Goal: Transaction & Acquisition: Purchase product/service

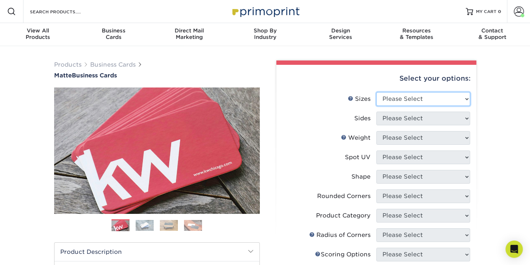
click at [434, 99] on select "Please Select 1.5" x 3.5" - Mini 1.75" x 3.5" - Mini 2" x 2" - Square 2" x 3" -…" at bounding box center [423, 99] width 94 height 14
select select "2.00x3.50"
click at [376, 92] on select "Please Select 1.5" x 3.5" - Mini 1.75" x 3.5" - Mini 2" x 2" - Square 2" x 3" -…" at bounding box center [423, 99] width 94 height 14
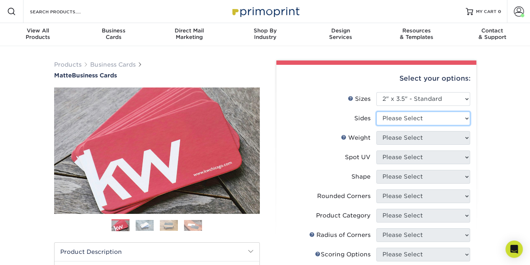
click at [410, 122] on select "Please Select Print Both Sides Print Front Only" at bounding box center [423, 119] width 94 height 14
select select "13abbda7-1d64-4f25-8bb2-c179b224825d"
click at [376, 112] on select "Please Select Print Both Sides Print Front Only" at bounding box center [423, 119] width 94 height 14
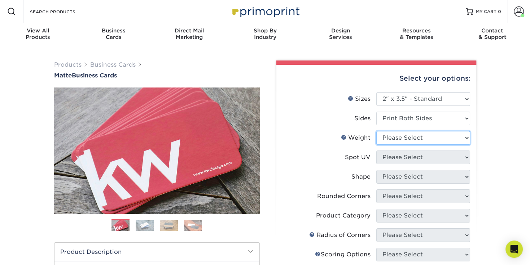
click at [430, 134] on select "Please Select 16PT 14PT" at bounding box center [423, 138] width 94 height 14
select select "16PT"
click at [376, 131] on select "Please Select 16PT 14PT" at bounding box center [423, 138] width 94 height 14
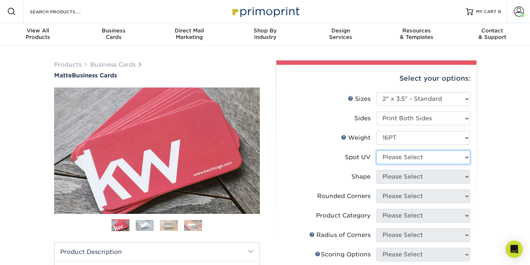
click at [421, 157] on select "Please Select No Spot UV Front and Back (Both Sides) Front Only Back Only" at bounding box center [423, 158] width 94 height 14
select select "3"
click at [376, 151] on select "Please Select No Spot UV Front and Back (Both Sides) Front Only Back Only" at bounding box center [423, 158] width 94 height 14
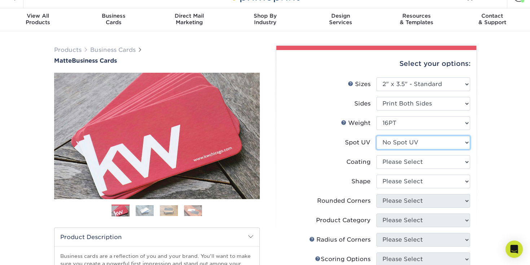
scroll to position [36, 0]
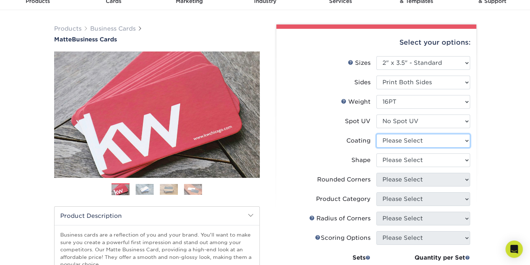
click at [404, 140] on select at bounding box center [423, 141] width 94 height 14
click at [346, 149] on li "Coating" at bounding box center [375, 143] width 187 height 19
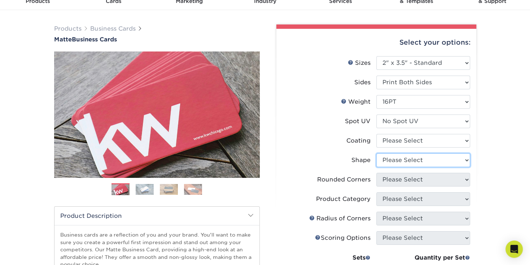
click at [401, 157] on select "Please Select Standard Oval" at bounding box center [423, 161] width 94 height 14
select select "standard"
click at [376, 154] on select "Please Select Standard Oval" at bounding box center [423, 161] width 94 height 14
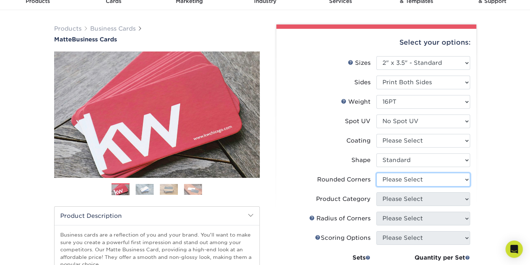
click at [391, 178] on select "Please Select Yes - Round 2 Corners Yes - Round 4 Corners No" at bounding box center [423, 180] width 94 height 14
click at [376, 173] on select "Please Select Yes - Round 2 Corners Yes - Round 4 Corners No" at bounding box center [423, 180] width 94 height 14
select select "-1"
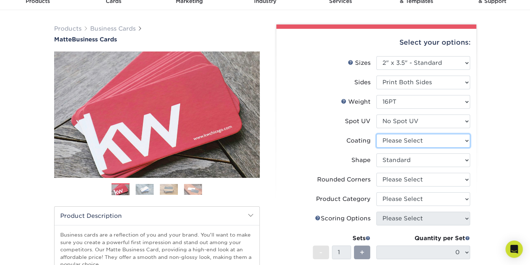
click at [394, 142] on select at bounding box center [423, 141] width 94 height 14
select select "121bb7b5-3b4d-429f-bd8d-bbf80e953313"
click at [376, 134] on select at bounding box center [423, 141] width 94 height 14
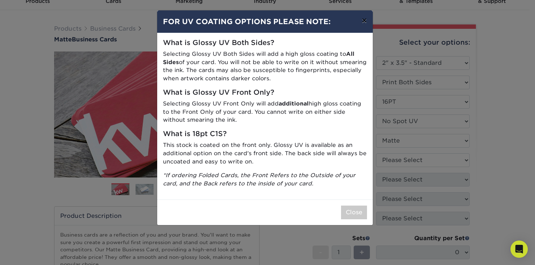
click at [365, 18] on button "×" at bounding box center [364, 20] width 17 height 20
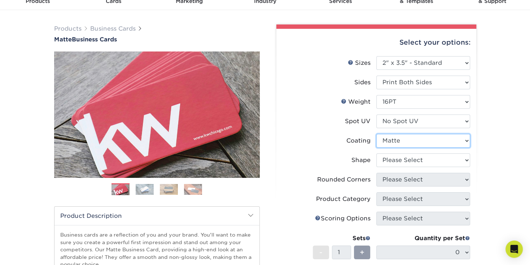
click at [390, 140] on select at bounding box center [423, 141] width 94 height 14
click at [324, 167] on label "Shape" at bounding box center [329, 161] width 94 height 14
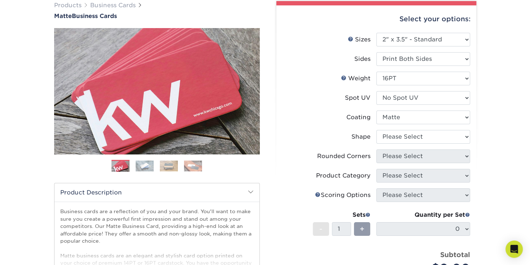
scroll to position [72, 0]
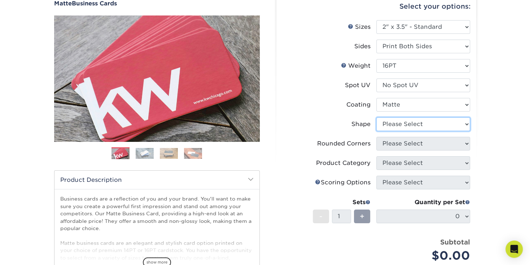
click at [427, 124] on select "Please Select Standard Oval" at bounding box center [423, 125] width 94 height 14
select select "standard"
click at [376, 118] on select "Please Select Standard Oval" at bounding box center [423, 125] width 94 height 14
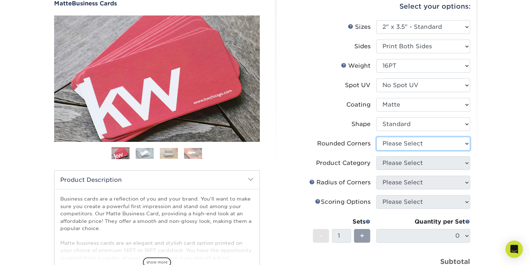
click at [403, 145] on select "Please Select Yes - Round 2 Corners Yes - Round 4 Corners No" at bounding box center [423, 144] width 94 height 14
select select "0"
click at [376, 137] on select "Please Select Yes - Round 2 Corners Yes - Round 4 Corners No" at bounding box center [423, 144] width 94 height 14
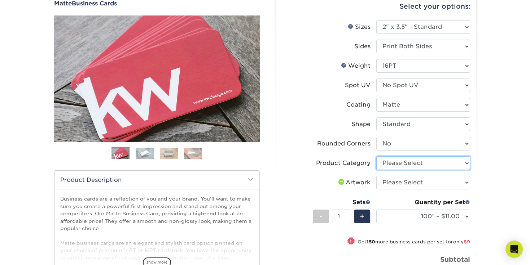
click at [395, 163] on select "Please Select Business Cards" at bounding box center [423, 163] width 94 height 14
select select "3b5148f1-0588-4f88-a218-97bcfdce65c1"
click at [376, 156] on select "Please Select Business Cards" at bounding box center [423, 163] width 94 height 14
click at [396, 186] on select "Please Select I will upload files I need a design - $100" at bounding box center [423, 183] width 94 height 14
select select "upload"
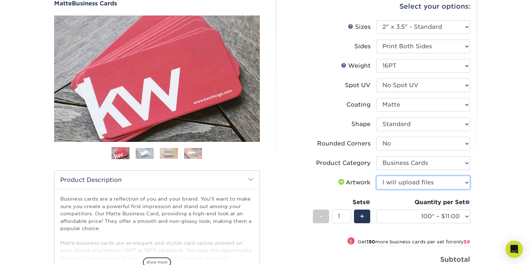
click at [376, 176] on select "Please Select I will upload files I need a design - $100" at bounding box center [423, 183] width 94 height 14
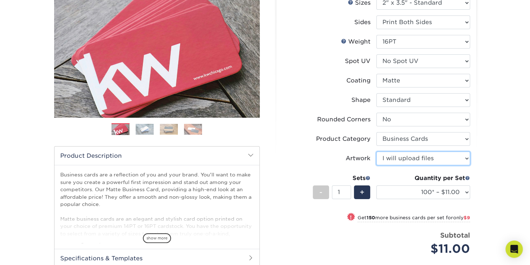
scroll to position [108, 0]
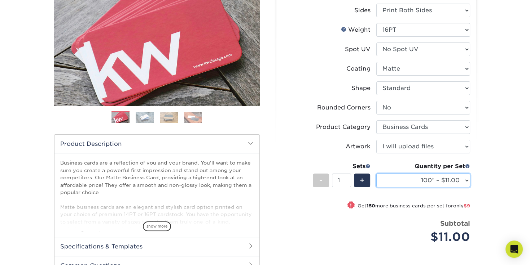
click at [463, 181] on select "100* – $11.00 250* – $20.00 500 – $39.00 1000 – $49.00 2500 – $87.00 5000 – $16…" at bounding box center [423, 181] width 94 height 14
select select "250* – $20.00"
click at [376, 174] on select "100* – $11.00 250* – $20.00 500 – $39.00 1000 – $49.00 2500 – $87.00 5000 – $16…" at bounding box center [423, 181] width 94 height 14
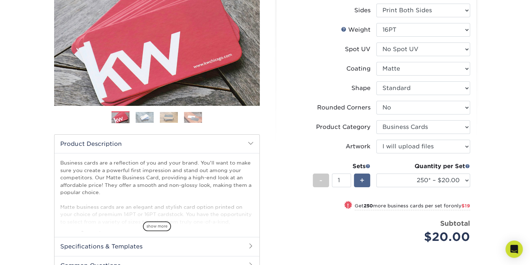
click at [363, 178] on span "+" at bounding box center [361, 180] width 5 height 11
type input "2"
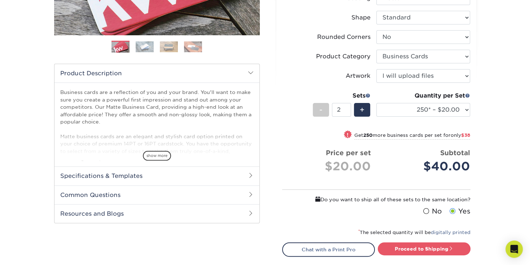
scroll to position [180, 0]
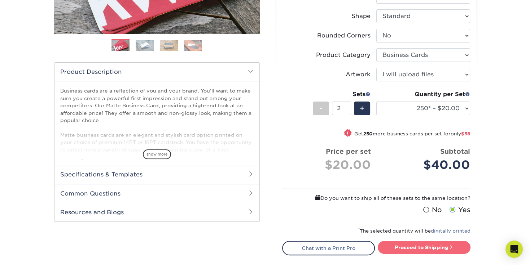
click at [441, 248] on link "Proceed to Shipping" at bounding box center [423, 247] width 93 height 13
type input "Set 1"
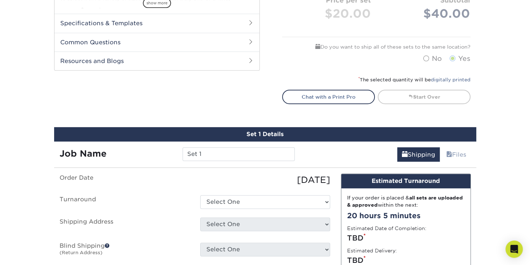
scroll to position [296, 0]
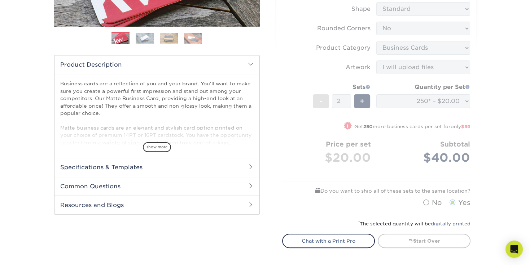
click at [403, 181] on form "Sizes Help Sizes Please Select 1.5" x 3.5" - Mini 1.75" x 3.5" - Mini 2" x 2" -…" at bounding box center [376, 58] width 188 height 306
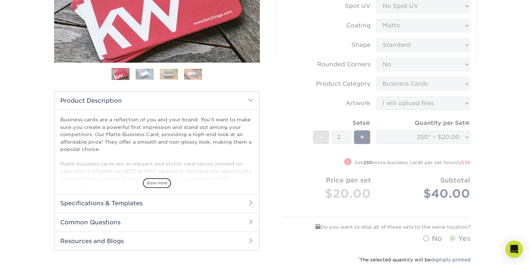
click at [382, 163] on form "Sizes Help Sizes Please Select 1.5" x 3.5" - Mini 1.75" x 3.5" - Mini 2" x 2" -…" at bounding box center [376, 94] width 188 height 306
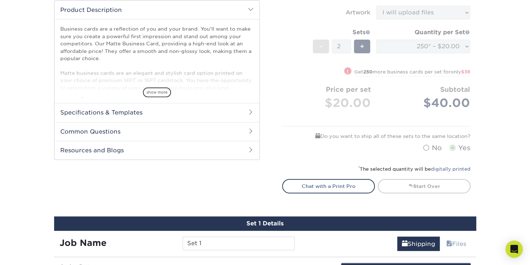
scroll to position [260, 0]
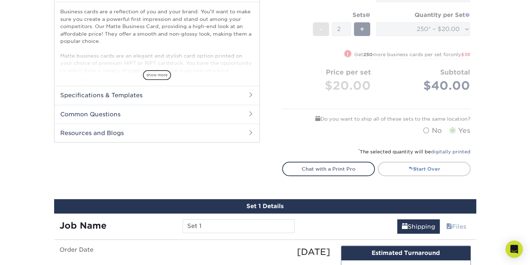
click at [410, 167] on span at bounding box center [410, 168] width 5 height 5
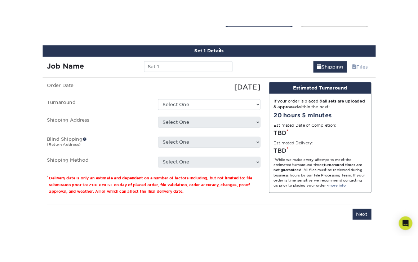
scroll to position [433, 0]
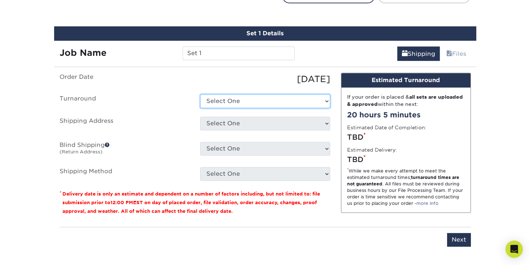
click at [238, 100] on select "Select One 2-4 Business Days 2 Day Next Business Day" at bounding box center [265, 101] width 130 height 14
click at [201, 80] on div "09/30/2025" at bounding box center [265, 79] width 141 height 13
click at [224, 100] on select "Select One 2-4 Business Days 2 Day Next Business Day" at bounding box center [265, 101] width 130 height 14
select select "23721297-b68b-4846-ba83-3171e6bd9d78"
click at [200, 94] on select "Select One 2-4 Business Days 2 Day Next Business Day" at bounding box center [265, 101] width 130 height 14
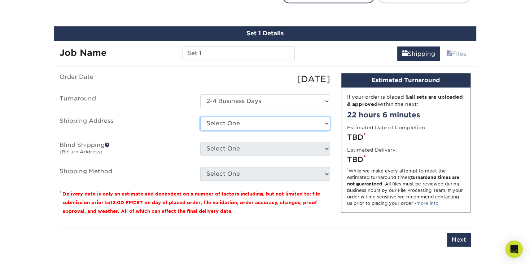
click at [235, 125] on select "Select One 3000 BISCAYNE BLVD, MIAMI, FL 151 NW 11TH ST, HOMESTEAD, FL 2640 SW …" at bounding box center [265, 124] width 130 height 14
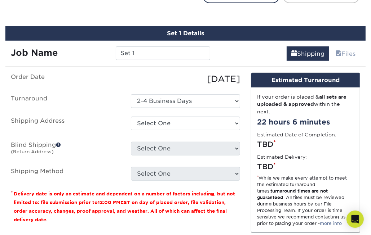
click at [106, 83] on label "Order Date" at bounding box center [65, 79] width 120 height 13
click at [258, 34] on div "Set 1 Details" at bounding box center [185, 33] width 360 height 14
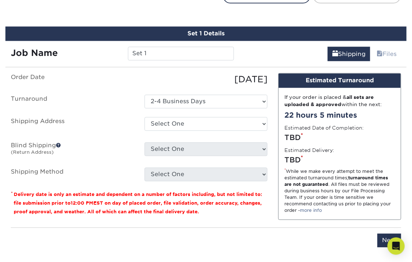
click at [76, 119] on label "Shipping Address" at bounding box center [72, 125] width 134 height 17
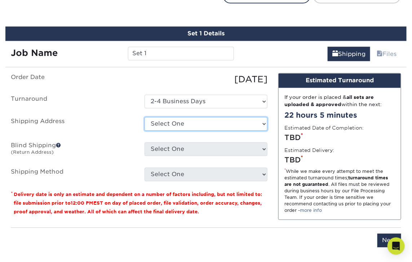
click at [192, 124] on select "Select One 3000 BISCAYNE BLVD, MIAMI, FL 151 NW 11TH ST, HOMESTEAD, FL 2640 SW …" at bounding box center [206, 124] width 123 height 14
select select "newaddress"
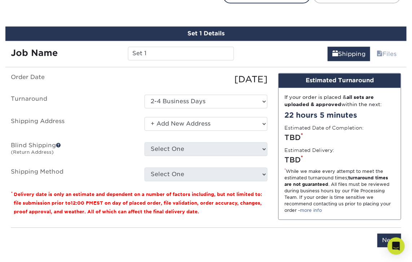
click at [145, 117] on select "Select One 3000 BISCAYNE BLVD, MIAMI, FL 151 NW 11TH ST, HOMESTEAD, FL 2640 SW …" at bounding box center [206, 124] width 123 height 14
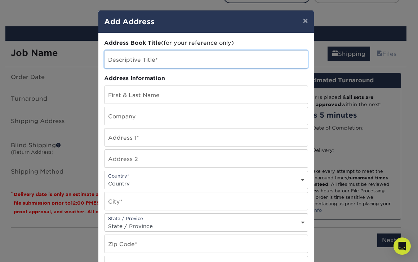
click at [153, 63] on input "text" at bounding box center [206, 59] width 203 height 18
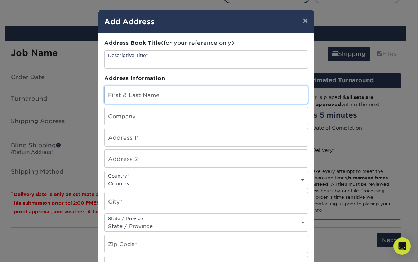
click at [155, 92] on input "text" at bounding box center [206, 95] width 203 height 18
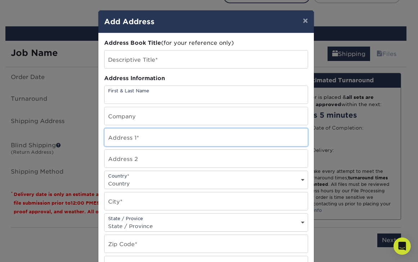
click at [148, 134] on input "text" at bounding box center [206, 137] width 203 height 18
paste input "Hscdade26)"
type input "Hscdade26)"
click at [139, 128] on input "text" at bounding box center [206, 137] width 203 height 18
paste input "9280 SW 123rd Ct Miami, Fl 33186 APT 402"
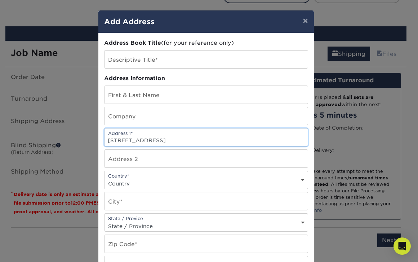
drag, startPoint x: 155, startPoint y: 137, endPoint x: 230, endPoint y: 140, distance: 75.4
click at [230, 140] on input "9280 SW 123rd Ct Miami, Fl 33186 APT 402" at bounding box center [206, 137] width 203 height 18
type input "9280 SW 123rd Ct"
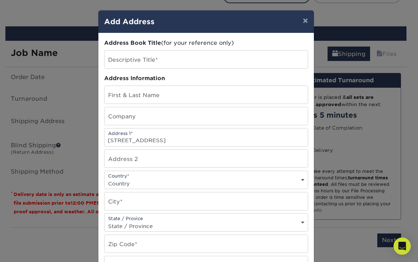
click at [150, 182] on select "Country United States Canada ----------------------------- Afghanistan Albania …" at bounding box center [206, 183] width 203 height 10
select select "US"
click at [105, 178] on select "Country United States Canada ----------------------------- Afghanistan Albania …" at bounding box center [206, 183] width 203 height 10
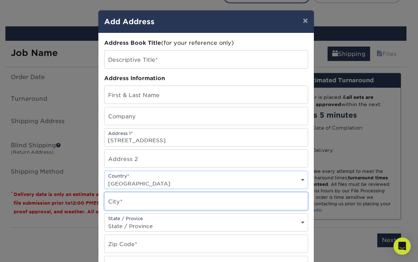
click at [133, 192] on input "text" at bounding box center [206, 201] width 203 height 18
type input "Miami Gardens"
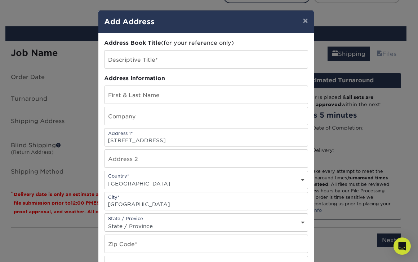
type input "Apt. 303"
select select "FL"
type input "33056"
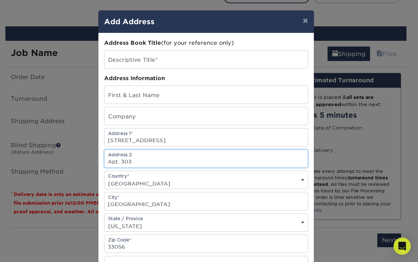
click at [152, 161] on input "Apt. 303" at bounding box center [206, 159] width 203 height 18
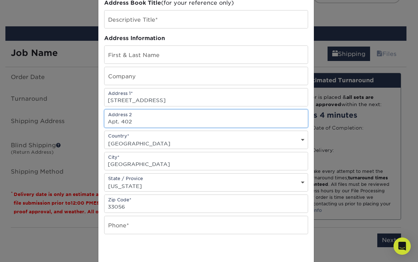
type input "Apt. 402"
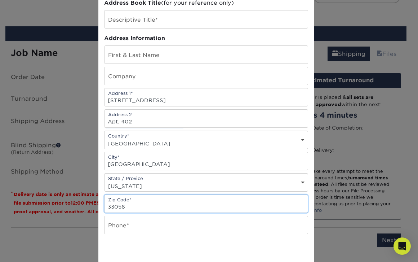
click at [149, 203] on input "33056" at bounding box center [206, 204] width 203 height 18
type input "33186"
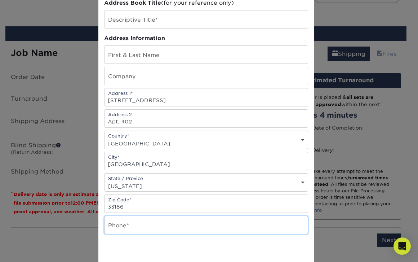
click at [210, 224] on input "text" at bounding box center [206, 225] width 203 height 18
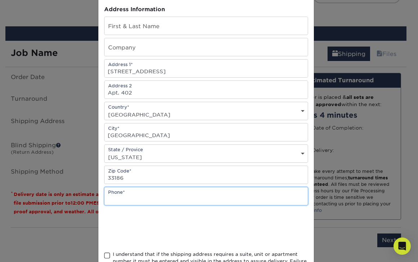
scroll to position [80, 0]
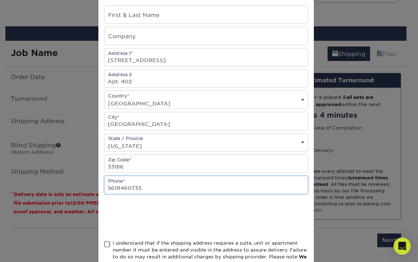
type input "5618460733"
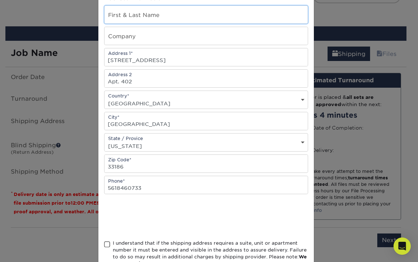
click at [134, 17] on input "text" at bounding box center [206, 15] width 203 height 18
paste input "[PERSON_NAME]"
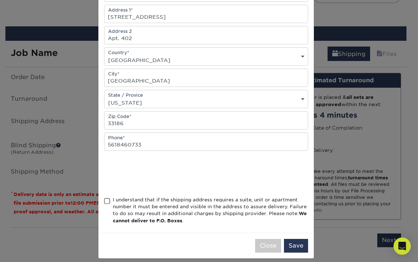
scroll to position [127, 0]
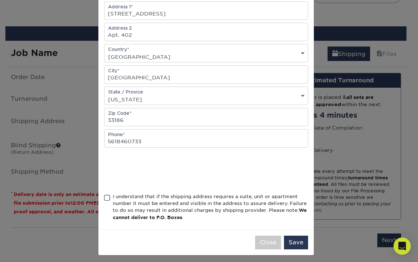
type input "[PERSON_NAME]"
click at [104, 194] on span at bounding box center [107, 197] width 6 height 7
click at [0, 0] on input "I understand that if the shipping address requires a suite, unit or apartment n…" at bounding box center [0, 0] width 0 height 0
click at [295, 238] on button "Save" at bounding box center [296, 242] width 24 height 14
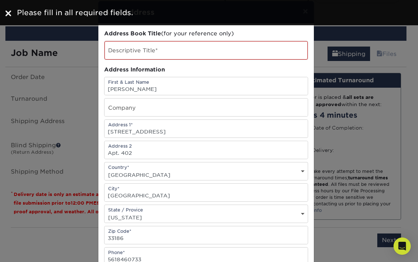
scroll to position [0, 0]
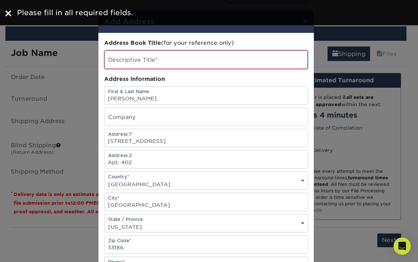
click at [182, 60] on input "text" at bounding box center [206, 59] width 203 height 18
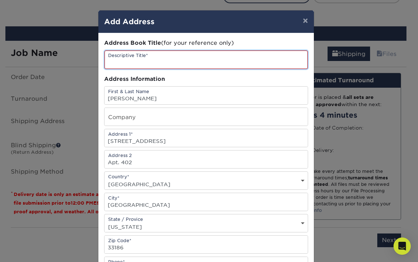
paste input "[PERSON_NAME]"
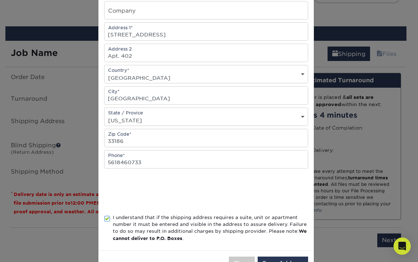
scroll to position [127, 0]
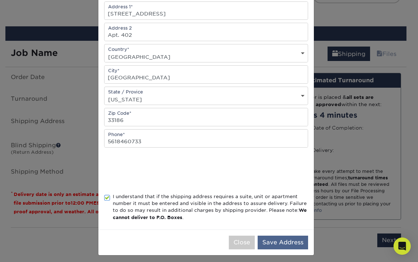
type input "[PERSON_NAME]"
click at [288, 240] on button "Save Address" at bounding box center [283, 242] width 50 height 14
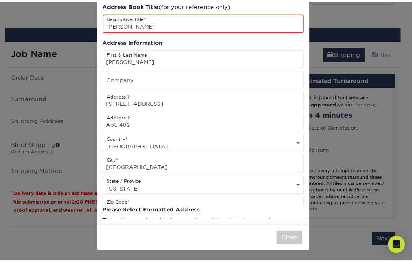
scroll to position [0, 0]
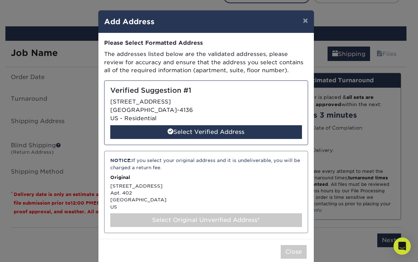
click at [228, 189] on div "NOTICE: If you select your original address and it is undeliverable, you will b…" at bounding box center [206, 192] width 204 height 82
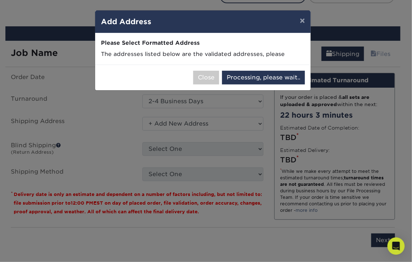
select select "286514"
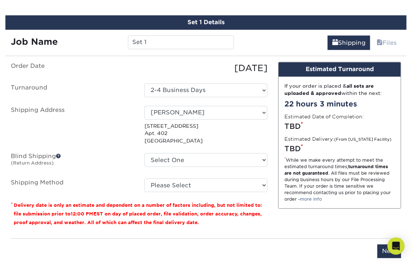
scroll to position [433, 0]
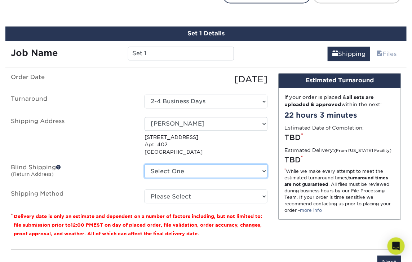
click at [213, 167] on select "Select One 3000 BISCAYNE BLVD, MIAMI, FL 151 NW 11TH ST, HOMESTEAD, FL 2640 SW …" at bounding box center [206, 171] width 123 height 14
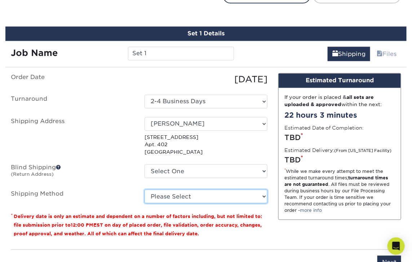
click at [217, 194] on select "Please Select Ground Shipping (+$15.68) 3 Day Shipping Service (+$20.06) 2 Day …" at bounding box center [206, 196] width 123 height 14
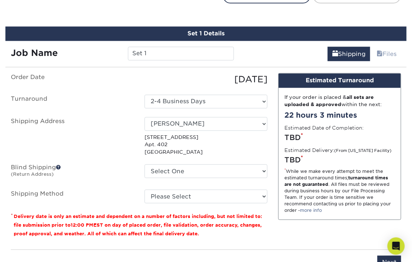
click at [280, 223] on div "Design Estimated Turnaround If your order is placed & all sets are uploaded & a…" at bounding box center [340, 158] width 134 height 171
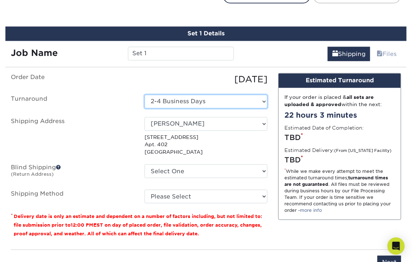
click at [213, 98] on select "Select One 2-4 Business Days 2 Day Next Business Day" at bounding box center [206, 101] width 123 height 14
select select "-1"
click at [145, 94] on select "Select One 2-4 Business Days 2 Day Next Business Day" at bounding box center [206, 101] width 123 height 14
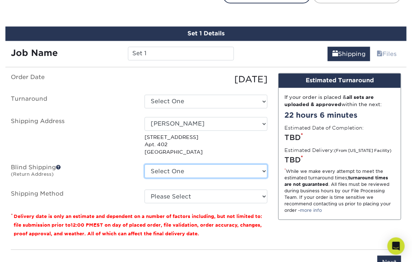
click at [211, 172] on select "Select One 3000 BISCAYNE BLVD, MIAMI, FL 151 NW 11TH ST, HOMESTEAD, FL 2640 SW …" at bounding box center [206, 171] width 123 height 14
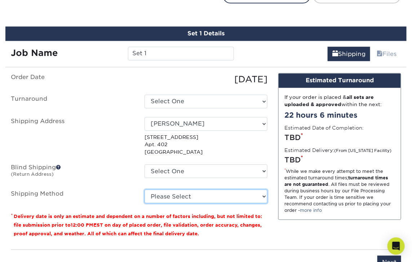
click at [205, 197] on select "Please Select Ground Shipping (+$15.68) 3 Day Shipping Service (+$20.06) 2 Day …" at bounding box center [206, 196] width 123 height 14
select select "03"
click at [145, 189] on select "Please Select Ground Shipping (+$15.68) 3 Day Shipping Service (+$20.06) 2 Day …" at bounding box center [206, 196] width 123 height 14
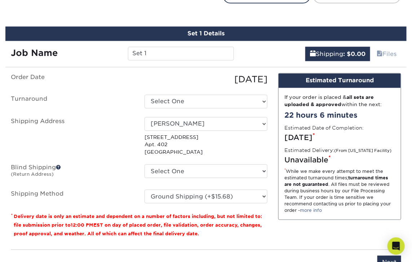
click at [266, 223] on p "* Delivery date is only an estimate and dependent on a number of factors includ…" at bounding box center [139, 225] width 257 height 26
click at [168, 56] on input "Set 1" at bounding box center [181, 54] width 106 height 14
click at [166, 53] on input "Set 1" at bounding box center [181, 54] width 106 height 14
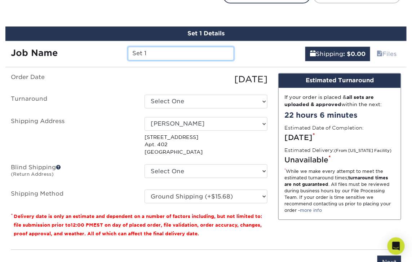
paste input "[PERSON_NAME]"
type input "[PERSON_NAME]"
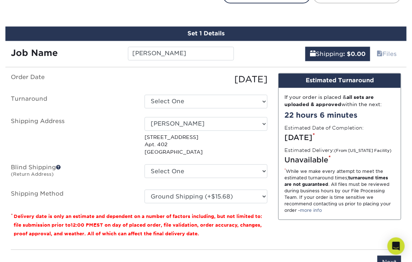
click at [122, 132] on label "Shipping Address" at bounding box center [72, 136] width 134 height 39
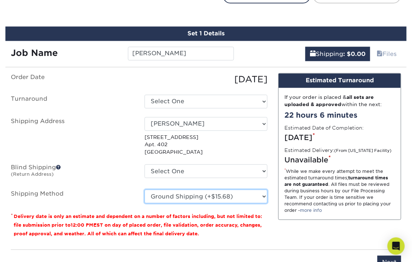
click at [244, 195] on select "Please Select Ground Shipping (+$15.68) 3 Day Shipping Service (+$20.06) 2 Day …" at bounding box center [206, 196] width 123 height 14
select select "-1"
click at [145, 189] on select "Please Select Ground Shipping (+$15.68) 3 Day Shipping Service (+$20.06) 2 Day …" at bounding box center [206, 196] width 123 height 14
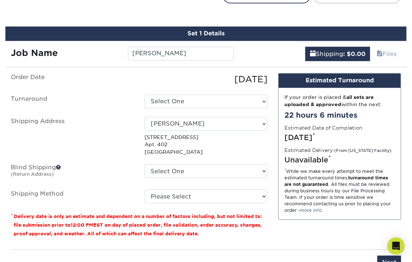
click at [269, 217] on div "Order Date 09/30/2025 Turnaround Select One 2-4 Business Days 2 Day Next Busine…" at bounding box center [139, 158] width 268 height 171
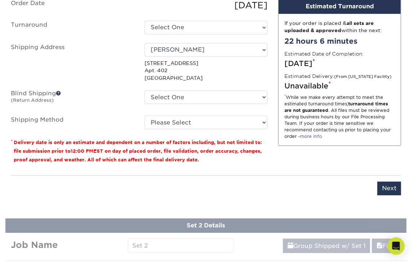
scroll to position [513, 0]
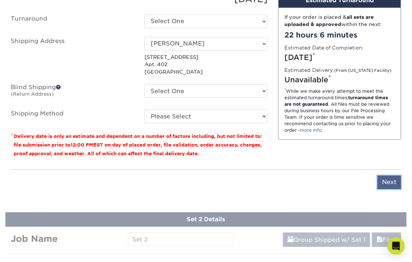
click at [385, 181] on input "Next" at bounding box center [389, 182] width 24 height 14
type input "Next"
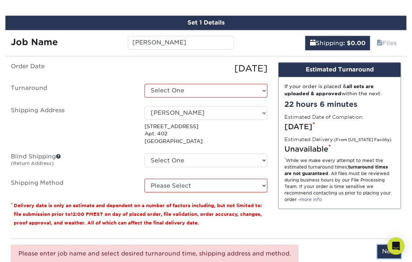
scroll to position [433, 0]
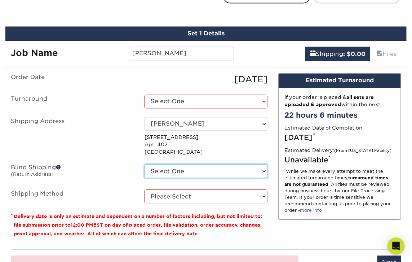
click at [198, 174] on select "Select One 3000 BISCAYNE BLVD, MIAMI, FL 151 NW 11TH ST, HOMESTEAD, FL 2640 SW …" at bounding box center [206, 171] width 123 height 14
select select "252318"
click at [145, 164] on select "Select One 3000 BISCAYNE BLVD, MIAMI, FL 151 NW 11TH ST, HOMESTEAD, FL 2640 SW …" at bounding box center [206, 171] width 123 height 14
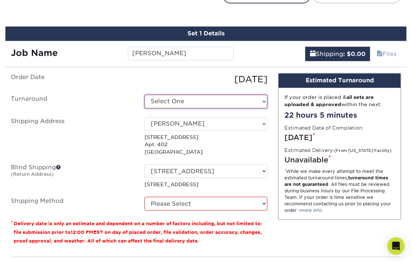
click at [203, 100] on select "Select One 2-4 Business Days 2 Day Next Business Day" at bounding box center [206, 101] width 123 height 14
select select "23721297-b68b-4846-ba83-3171e6bd9d78"
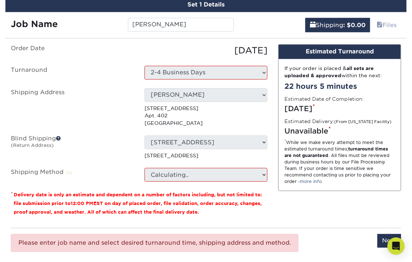
scroll to position [473, 0]
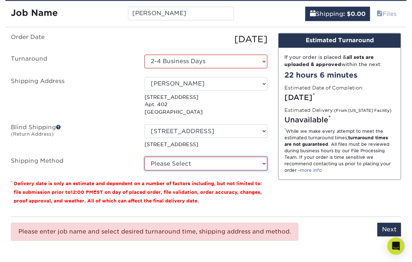
click at [224, 164] on select "Please Select Ground Shipping (+$15.68) 3 Day Shipping Service (+$20.06) 2 Day …" at bounding box center [206, 163] width 123 height 14
select select "03"
click at [145, 156] on select "Please Select Ground Shipping (+$15.68) 3 Day Shipping Service (+$20.06) 2 Day …" at bounding box center [206, 163] width 123 height 14
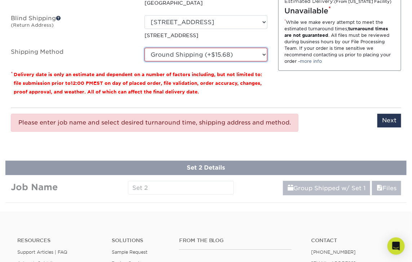
scroll to position [593, 0]
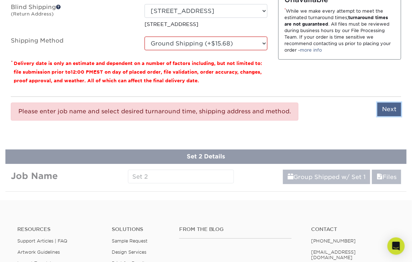
click at [391, 107] on input "Next" at bounding box center [389, 109] width 24 height 14
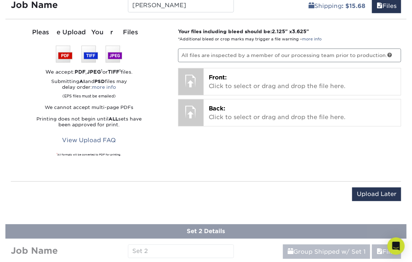
scroll to position [433, 0]
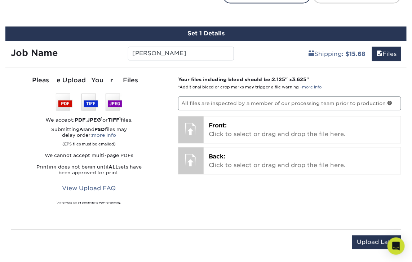
drag, startPoint x: 148, startPoint y: 211, endPoint x: 153, endPoint y: 211, distance: 4.7
click at [148, 211] on div "Please Upload Your Files We accept: PDF , JPEG 1 or TIFF 1 files. Submitting AI…" at bounding box center [89, 148] width 156 height 145
click at [370, 241] on input "Upload Later" at bounding box center [376, 242] width 49 height 14
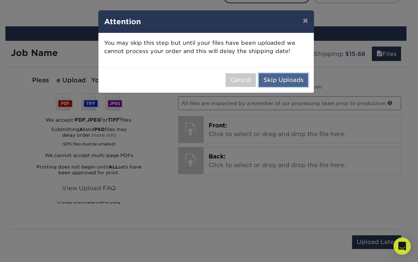
click at [290, 76] on button "Skip Uploads" at bounding box center [283, 80] width 49 height 14
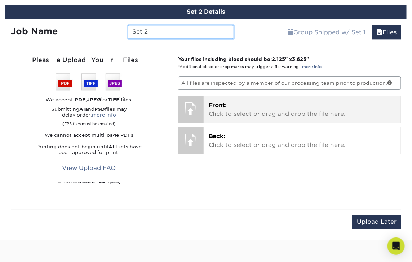
scroll to position [473, 0]
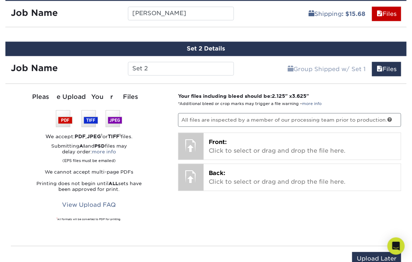
click at [145, 93] on div "Please Upload Your Files" at bounding box center [89, 96] width 156 height 9
click at [159, 63] on input "Set 2" at bounding box center [181, 69] width 106 height 14
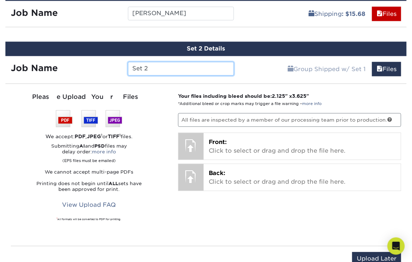
paste input "[PERSON_NAME]"
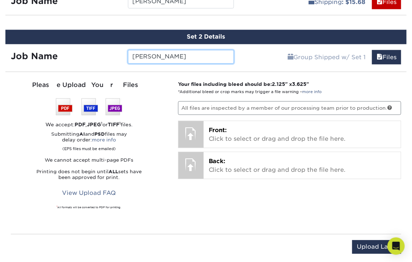
scroll to position [513, 0]
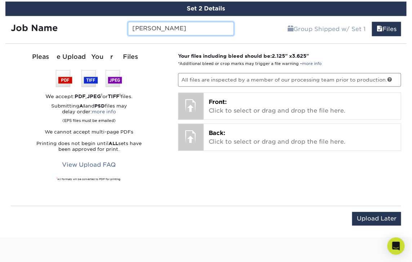
type input "[PERSON_NAME]"
click at [286, 163] on div "Your files including bleed should be: 2.125 " x 3.625 " *Additional bleed or cr…" at bounding box center [290, 124] width 234 height 145
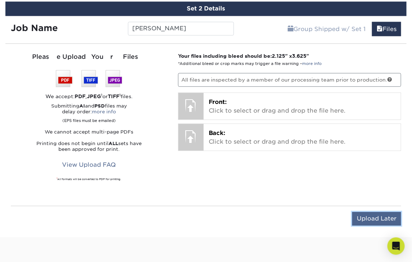
click at [383, 213] on input "Upload Later" at bounding box center [376, 219] width 49 height 14
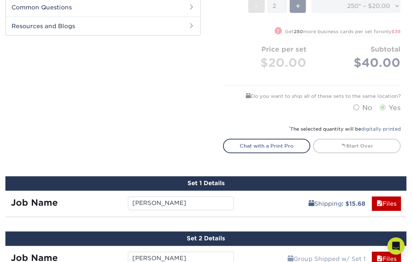
scroll to position [272, 0]
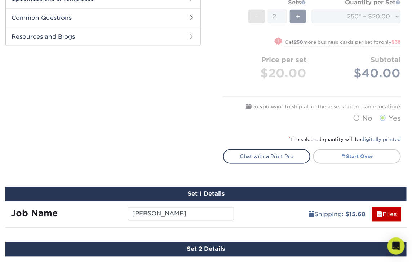
click at [355, 154] on link "Start Over" at bounding box center [357, 156] width 88 height 14
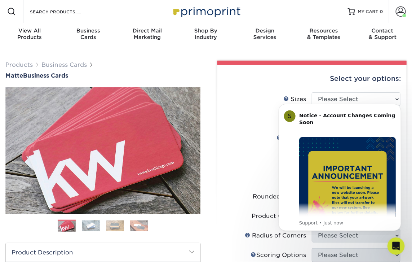
click at [269, 75] on div "Select your options:" at bounding box center [312, 78] width 178 height 27
click at [365, 98] on html "S Notice - Account Changes Coming Soon ​ Past Order Files Will Not Transfer: Wh…" at bounding box center [340, 165] width 144 height 137
drag, startPoint x: 399, startPoint y: 106, endPoint x: 669, endPoint y: 203, distance: 286.4
click at [399, 106] on icon "Dismiss notification" at bounding box center [398, 105] width 3 height 3
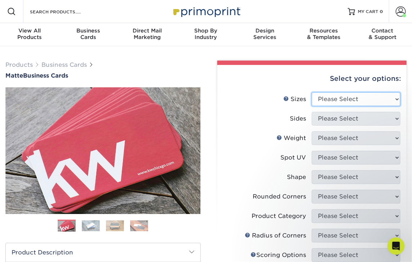
click at [397, 97] on select "Please Select 1.5" x 3.5" - Mini 1.75" x 3.5" - Mini 2" x 2" - Square 2" x 3" -…" at bounding box center [356, 99] width 89 height 14
select select "2.00x3.50"
click at [312, 92] on select "Please Select 1.5" x 3.5" - Mini 1.75" x 3.5" - Mini 2" x 2" - Square 2" x 3" -…" at bounding box center [356, 99] width 89 height 14
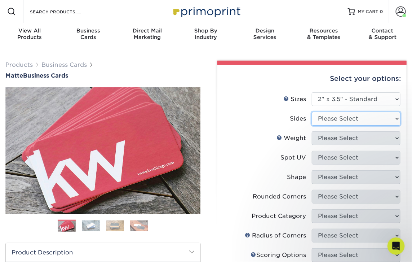
click at [383, 118] on select "Please Select Print Both Sides Print Front Only" at bounding box center [356, 119] width 89 height 14
select select "13abbda7-1d64-4f25-8bb2-c179b224825d"
click at [312, 112] on select "Please Select Print Both Sides Print Front Only" at bounding box center [356, 119] width 89 height 14
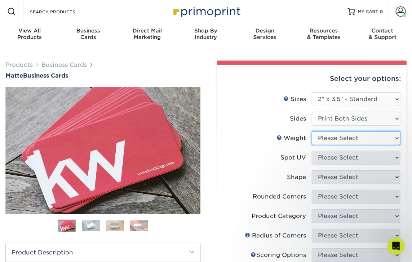
click at [384, 140] on select "Please Select 16PT 14PT" at bounding box center [356, 138] width 89 height 14
select select "16PT"
click at [312, 131] on select "Please Select 16PT 14PT" at bounding box center [356, 138] width 89 height 14
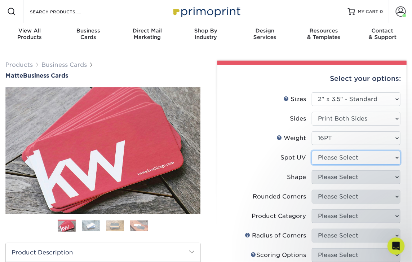
click at [371, 157] on select "Please Select No Spot UV Front and Back (Both Sides) Front Only Back Only" at bounding box center [356, 158] width 89 height 14
select select "3"
click at [312, 151] on select "Please Select No Spot UV Front and Back (Both Sides) Front Only Back Only" at bounding box center [356, 158] width 89 height 14
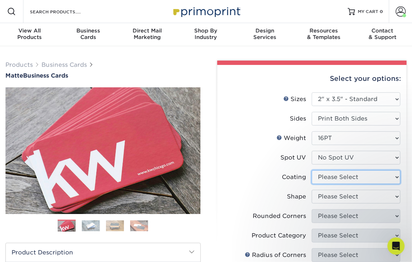
click at [376, 176] on select at bounding box center [356, 177] width 89 height 14
select select "121bb7b5-3b4d-429f-bd8d-bbf80e953313"
click at [312, 170] on select at bounding box center [356, 177] width 89 height 14
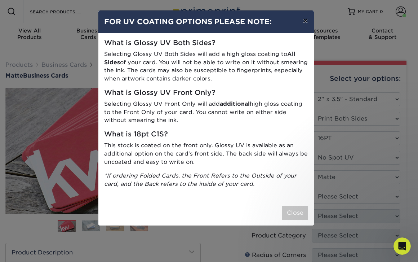
click at [307, 19] on button "×" at bounding box center [305, 20] width 17 height 20
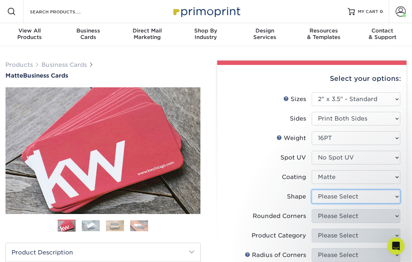
click at [371, 195] on select "Please Select Standard Oval" at bounding box center [356, 197] width 89 height 14
select select "standard"
click at [312, 190] on select "Please Select Standard Oval" at bounding box center [356, 197] width 89 height 14
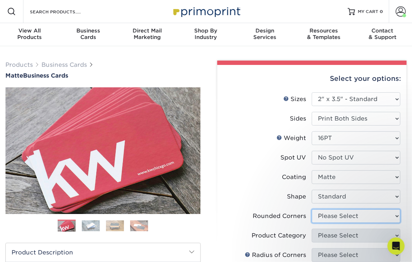
click at [362, 215] on select "Please Select Yes - Round 2 Corners Yes - Round 4 Corners No" at bounding box center [356, 216] width 89 height 14
select select "0"
click at [312, 209] on select "Please Select Yes - Round 2 Corners Yes - Round 4 Corners No" at bounding box center [356, 216] width 89 height 14
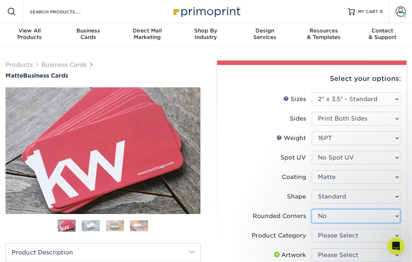
scroll to position [40, 0]
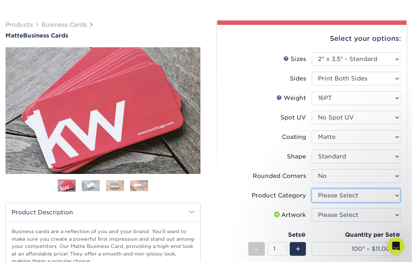
click at [361, 194] on select "Please Select Business Cards" at bounding box center [356, 196] width 89 height 14
select select "3b5148f1-0588-4f88-a218-97bcfdce65c1"
click at [312, 189] on select "Please Select Business Cards" at bounding box center [356, 196] width 89 height 14
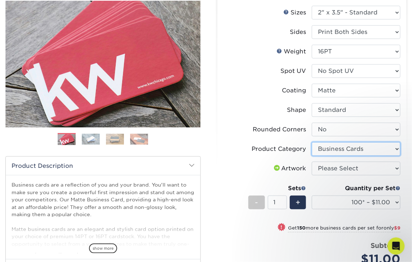
scroll to position [120, 0]
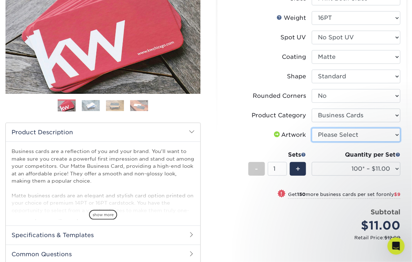
click at [387, 135] on select "Please Select I will upload files I need a design - $100" at bounding box center [356, 135] width 89 height 14
select select "upload"
click at [312, 128] on select "Please Select I will upload files I need a design - $100" at bounding box center [356, 135] width 89 height 14
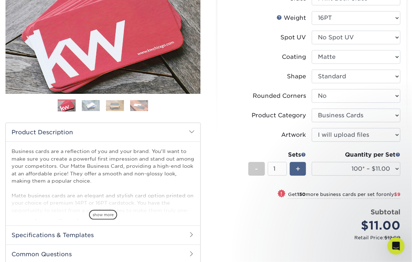
click at [294, 169] on div "+" at bounding box center [298, 169] width 16 height 14
type input "2"
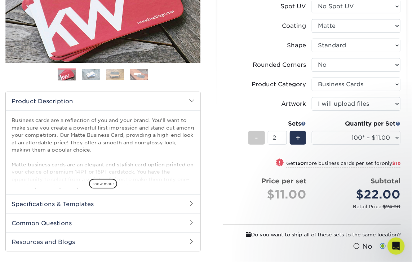
scroll to position [160, 0]
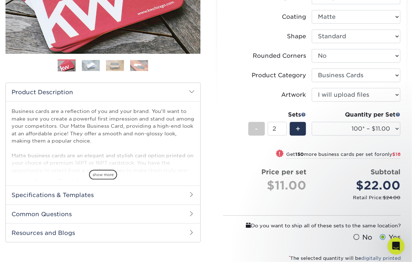
click at [359, 235] on span at bounding box center [356, 237] width 6 height 7
click at [0, 0] on input "No" at bounding box center [0, 0] width 0 height 0
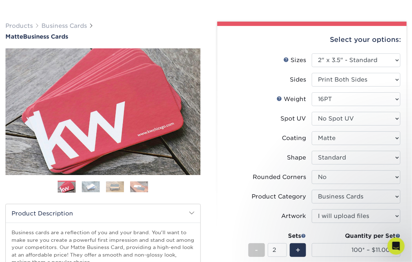
scroll to position [80, 0]
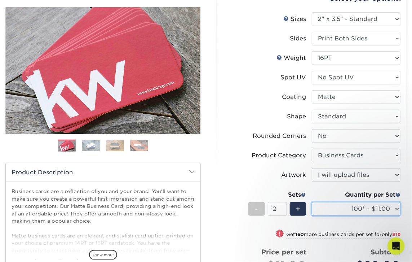
click at [393, 208] on select "100* – $11.00 250* – $20.00 500 – $39.00 1000 – $49.00 2500 – $87.00 5000 – $16…" at bounding box center [356, 209] width 89 height 14
select select "250* – $20.00"
click at [312, 202] on select "100* – $11.00 250* – $20.00 500 – $39.00 1000 – $49.00 2500 – $87.00 5000 – $16…" at bounding box center [356, 209] width 89 height 14
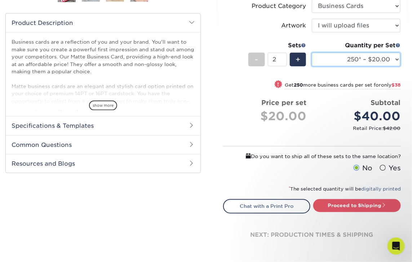
scroll to position [240, 0]
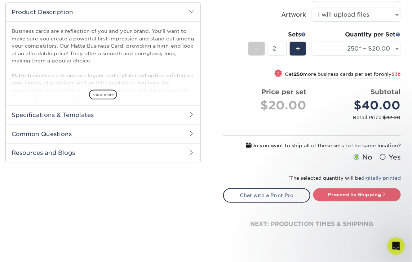
click at [339, 195] on link "Proceed to Shipping" at bounding box center [357, 194] width 88 height 13
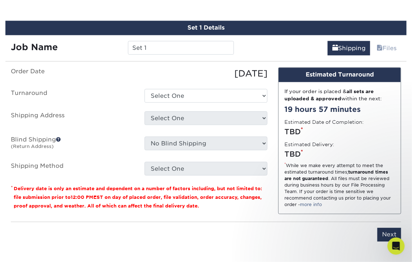
scroll to position [447, 0]
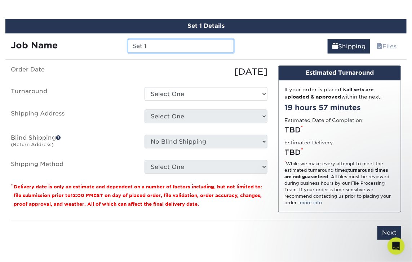
click at [198, 40] on input "Set 1" at bounding box center [181, 46] width 106 height 14
type input "[PERSON_NAME]"
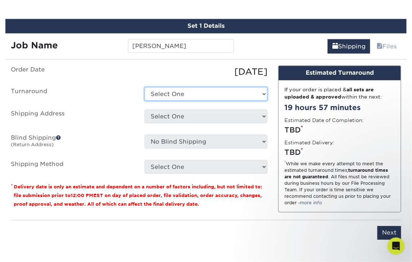
click at [188, 92] on select "Select One 2-4 Business Days 2 Day Next Business Day" at bounding box center [206, 94] width 123 height 14
select select "23721297-b68b-4846-ba83-3171e6bd9d78"
click at [145, 87] on select "Select One 2-4 Business Days 2 Day Next Business Day" at bounding box center [206, 94] width 123 height 14
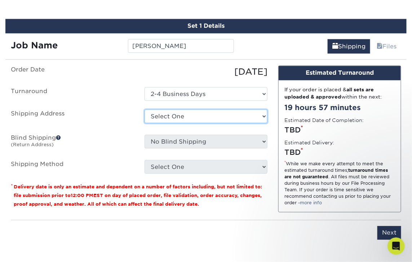
click at [190, 113] on select "Select One 2nd Chris Pina Anaruth Flores Anaruth Flores Chris Moreno Christophe…" at bounding box center [206, 116] width 123 height 14
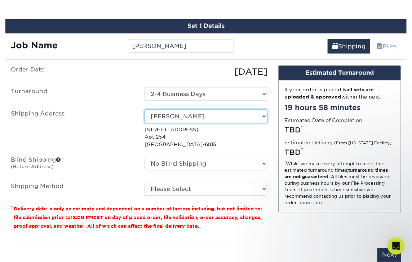
click at [192, 114] on select "Select One 2nd Chris Pina Anaruth Flores Anaruth Flores Chris Moreno Christophe…" at bounding box center [206, 116] width 123 height 14
select select "286514"
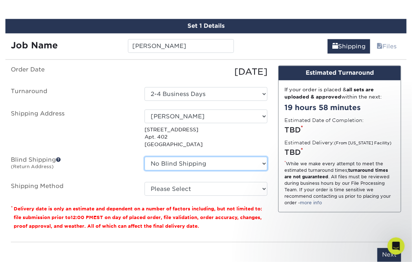
click at [192, 165] on select "No Blind Shipping 2nd Chris Pina Anaruth Flores Anaruth Flores Chris Moreno Chr…" at bounding box center [206, 163] width 123 height 14
select select "252313"
click at [145, 156] on select "No Blind Shipping 2nd Chris Pina Anaruth Flores Anaruth Flores Chris Moreno Chr…" at bounding box center [206, 163] width 123 height 14
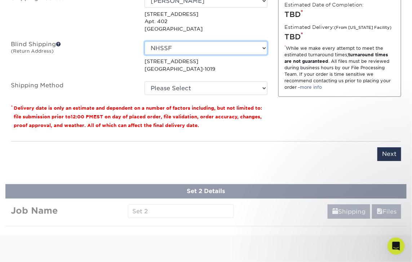
scroll to position [567, 0]
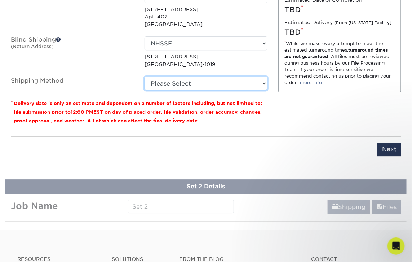
click at [189, 83] on select "Please Select Ground Shipping (+$7.84) 3 Day Shipping Service (+$20.06) 2 Day A…" at bounding box center [206, 83] width 123 height 14
select select "03"
click at [145, 76] on select "Please Select Ground Shipping (+$7.84) 3 Day Shipping Service (+$20.06) 2 Day A…" at bounding box center [206, 83] width 123 height 14
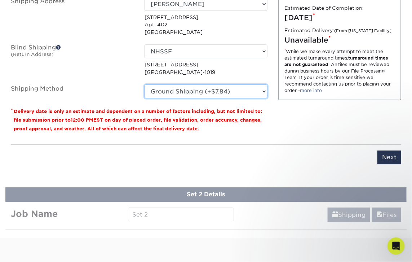
scroll to position [608, 0]
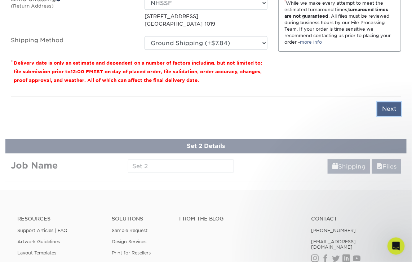
click at [393, 107] on input "Next" at bounding box center [389, 109] width 24 height 14
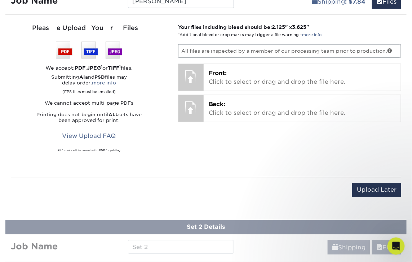
scroll to position [487, 0]
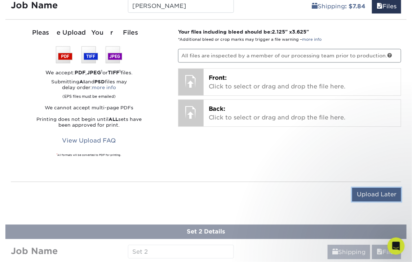
click at [362, 191] on input "Upload Later" at bounding box center [376, 194] width 49 height 14
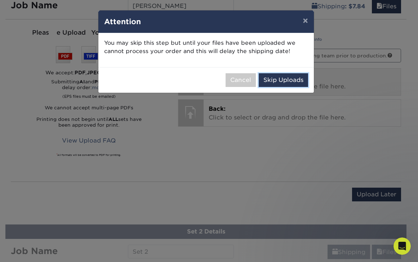
click at [279, 76] on button "Skip Uploads" at bounding box center [283, 80] width 49 height 14
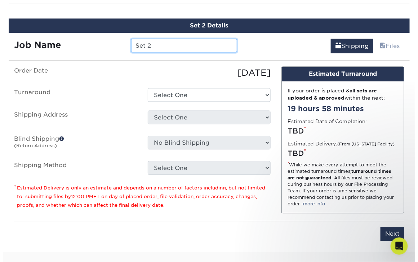
scroll to position [503, 0]
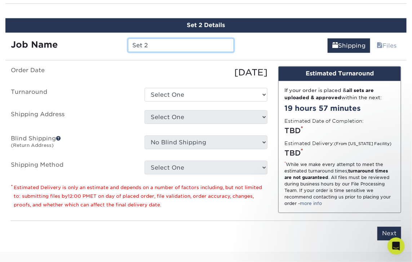
click at [152, 44] on input "Set 2" at bounding box center [181, 45] width 106 height 14
click at [152, 43] on input "Set 2" at bounding box center [181, 45] width 106 height 14
drag, startPoint x: 152, startPoint y: 42, endPoint x: 122, endPoint y: 38, distance: 30.2
click at [122, 38] on div "Job Name Set 2" at bounding box center [122, 45] width 234 height 14
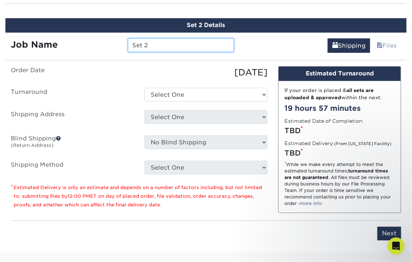
paste input "[PERSON_NAME]"
type input "[PERSON_NAME]"
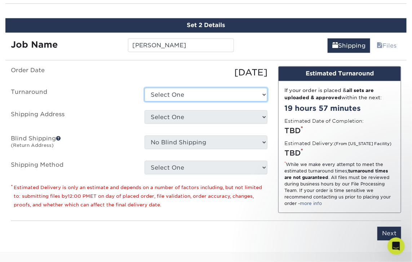
click at [220, 90] on select "Select One 2-4 Business Days 2 Day Next Business Day" at bounding box center [206, 95] width 123 height 14
select select "23721297-b68b-4846-ba83-3171e6bd9d78"
click at [145, 88] on select "Select One 2-4 Business Days 2 Day Next Business Day" at bounding box center [206, 95] width 123 height 14
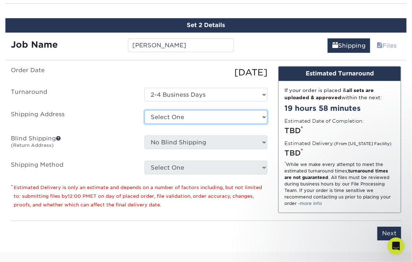
click at [213, 115] on select "Select One 2nd Chris Pina Anaruth Flores Anaruth Flores Chris Moreno Christophe…" at bounding box center [206, 117] width 123 height 14
select select "newaddress"
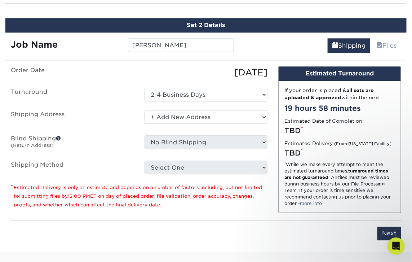
click at [145, 110] on select "Select One 2nd Chris Pina Anaruth Flores Anaruth Flores Chris Moreno Christophe…" at bounding box center [206, 117] width 123 height 14
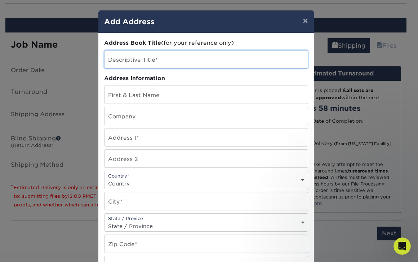
click at [150, 60] on input "text" at bounding box center [206, 59] width 203 height 18
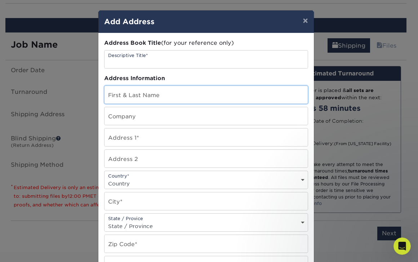
click at [136, 93] on input "text" at bounding box center [206, 95] width 203 height 18
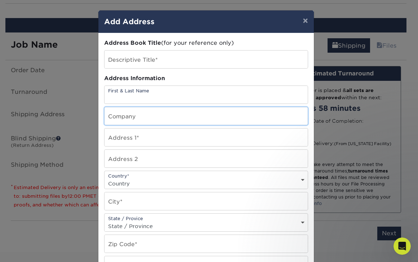
click at [120, 115] on input "text" at bounding box center [206, 116] width 203 height 18
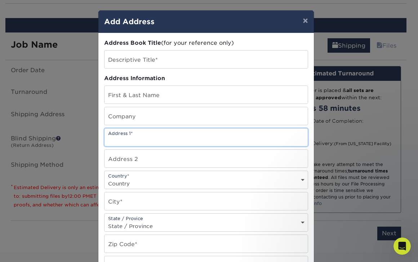
click at [125, 139] on input "text" at bounding box center [206, 137] width 203 height 18
paste input "8311 SW 124 AVE #101. Miami, FL 33183"
drag, startPoint x: 151, startPoint y: 139, endPoint x: 251, endPoint y: 137, distance: 99.9
click at [251, 137] on input "8311 SW 124 AVE #101. Miami, FL 33183" at bounding box center [206, 137] width 203 height 18
type input "8311 SW 124 AVE"
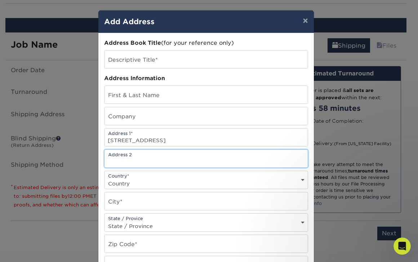
type input "A"
type input "#101"
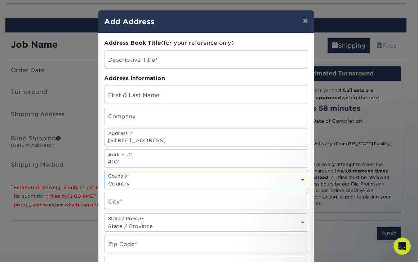
click at [141, 173] on div "Country* Country United States Canada ----------------------------- Afghanistan…" at bounding box center [206, 180] width 204 height 18
click at [142, 178] on select "Country United States Canada ----------------------------- Afghanistan Albania …" at bounding box center [206, 183] width 203 height 10
select select "US"
click at [105, 178] on select "Country United States Canada ----------------------------- Afghanistan Albania …" at bounding box center [206, 183] width 203 height 10
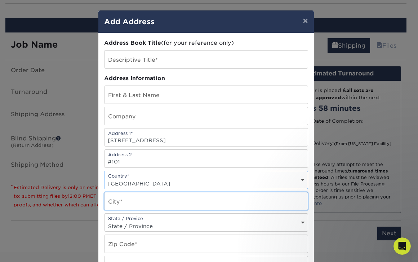
click at [140, 199] on input "text" at bounding box center [206, 201] width 203 height 18
type input "Miami Gardens"
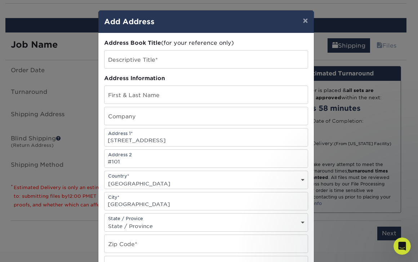
select select "FL"
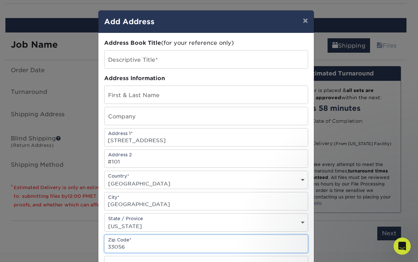
click at [136, 243] on input "33056" at bounding box center [206, 244] width 203 height 18
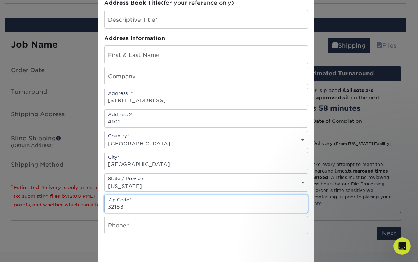
type input "32183"
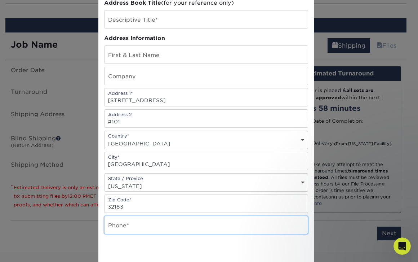
click at [144, 224] on input "text" at bounding box center [206, 225] width 203 height 18
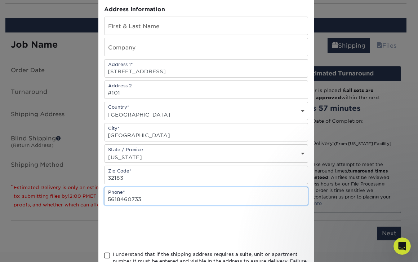
scroll to position [80, 0]
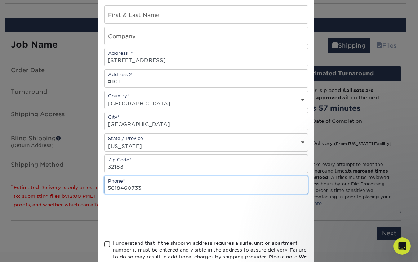
click at [168, 180] on input "5618460733" at bounding box center [206, 185] width 203 height 18
type input "v"
paste input "786 527 2575"
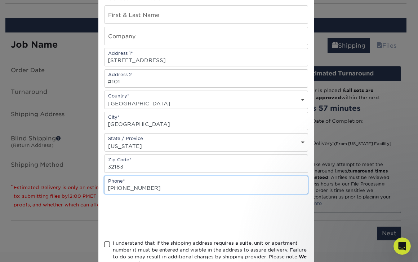
click at [127, 182] on input "786 527 2575" at bounding box center [206, 185] width 203 height 18
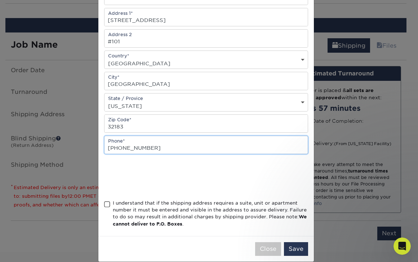
type input "786 527 2575"
click at [105, 201] on span at bounding box center [107, 204] width 6 height 7
click at [0, 0] on input "I understand that if the shipping address requires a suite, unit or apartment n…" at bounding box center [0, 0] width 0 height 0
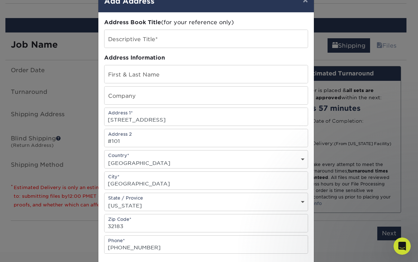
scroll to position [0, 0]
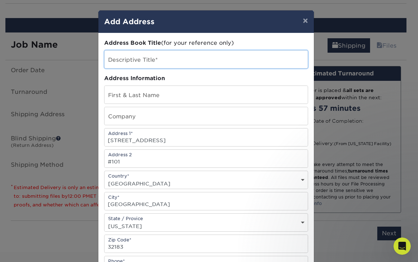
click at [154, 56] on input "text" at bounding box center [206, 59] width 203 height 18
paste input "[PERSON_NAME]"
type input "[PERSON_NAME]"
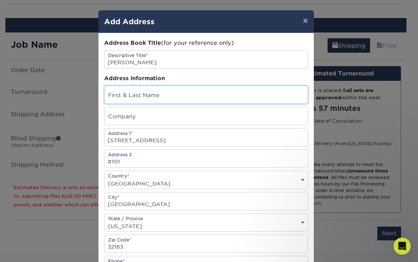
click at [122, 92] on input "text" at bounding box center [206, 95] width 203 height 18
paste input "[PERSON_NAME]"
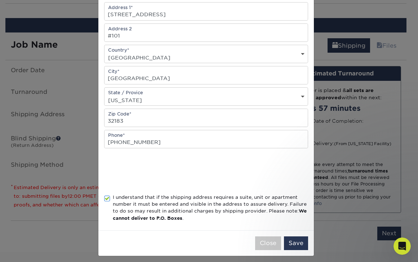
scroll to position [127, 0]
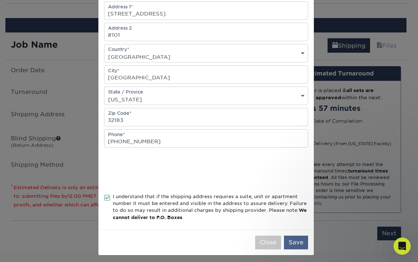
type input "[PERSON_NAME]"
click at [295, 238] on button "Save" at bounding box center [296, 242] width 24 height 14
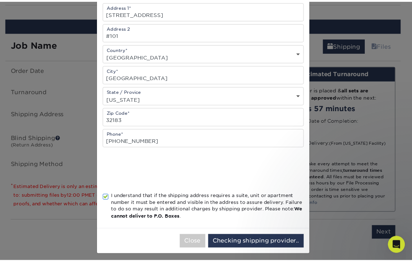
scroll to position [0, 0]
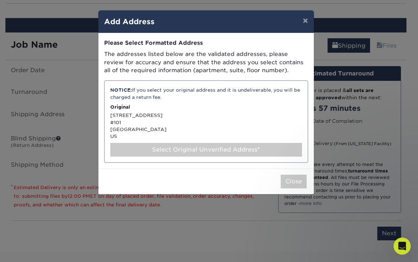
click at [167, 126] on div "NOTICE: If you select your original address and it is undeliverable, you will b…" at bounding box center [206, 121] width 204 height 82
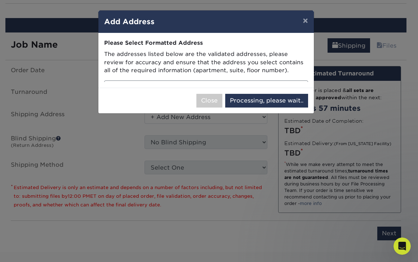
select select "286516"
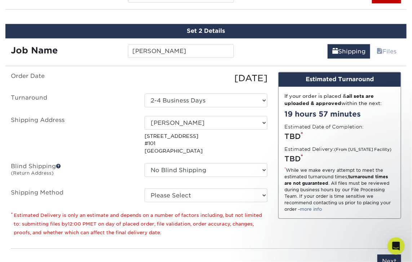
scroll to position [503, 0]
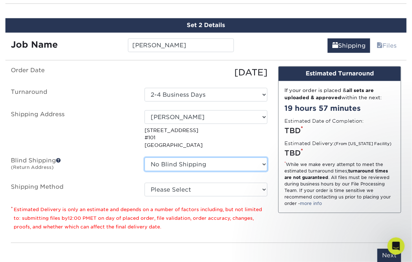
click at [192, 161] on select "No Blind Shipping 2nd Chris Pina Anaruth Flores Anaruth Flores Chris Moreno Chr…" at bounding box center [206, 164] width 123 height 14
select select "252313"
click at [145, 157] on select "No Blind Shipping 2nd Chris Pina Anaruth Flores Anaruth Flores Chris Moreno Chr…" at bounding box center [206, 164] width 123 height 14
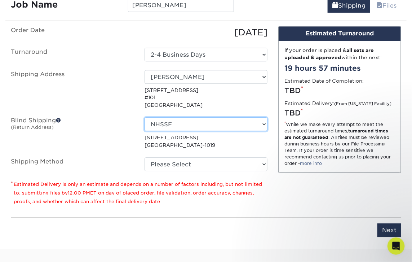
scroll to position [583, 0]
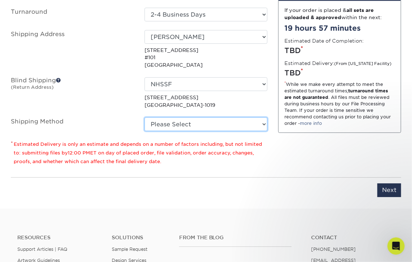
click at [212, 120] on select "Please Select Ground Shipping (+$7.84) 3 Day Shipping Service (+$26.66) 2 Day A…" at bounding box center [206, 124] width 123 height 14
select select "03"
click at [145, 117] on select "Please Select Ground Shipping (+$7.84) 3 Day Shipping Service (+$26.66) 2 Day A…" at bounding box center [206, 124] width 123 height 14
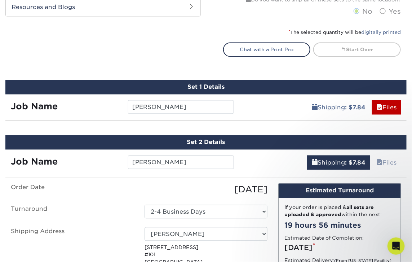
scroll to position [383, 0]
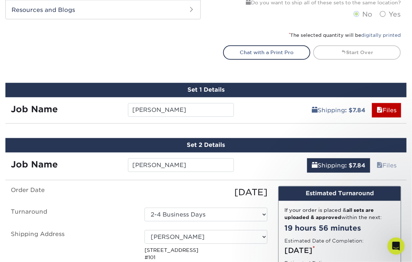
click at [243, 117] on div "Set 1 Details Job Name Anaruth Flores Shipping : $7.84 Files You've choosen mai…" at bounding box center [205, 103] width 401 height 41
click at [197, 110] on input "[PERSON_NAME]" at bounding box center [181, 110] width 106 height 14
click at [260, 111] on div "Shipping : $7.84 Files" at bounding box center [322, 107] width 167 height 20
click at [349, 110] on b ": $7.84" at bounding box center [355, 110] width 21 height 7
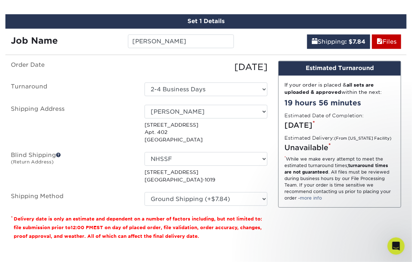
scroll to position [463, 0]
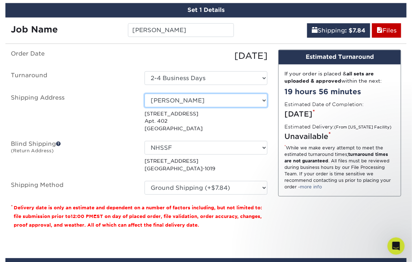
click at [237, 102] on select "Select One 2nd Chris Pina Anaruth Flores Anaruth Flores Chris Moreno Christophe…" at bounding box center [206, 100] width 123 height 14
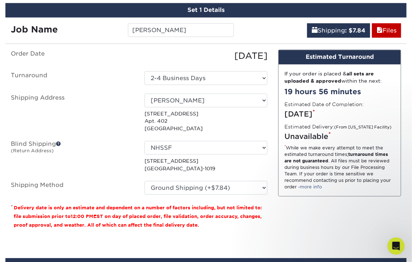
click at [273, 111] on div "Design Estimated Turnaround If your order is placed & all sets are uploaded & a…" at bounding box center [340, 141] width 134 height 185
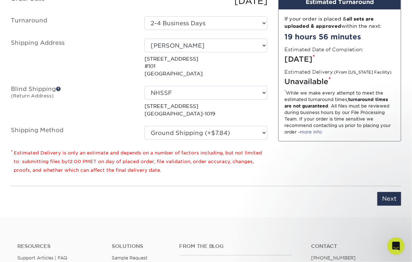
scroll to position [783, 0]
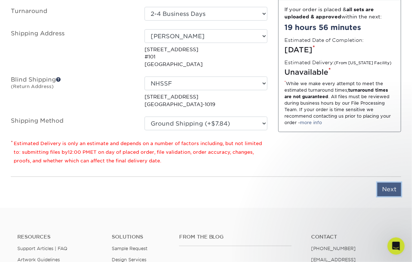
click at [394, 187] on input "Next" at bounding box center [389, 189] width 24 height 14
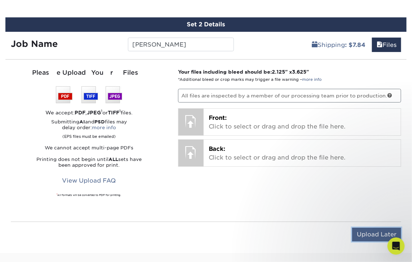
click at [373, 233] on input "Upload Later" at bounding box center [376, 235] width 49 height 14
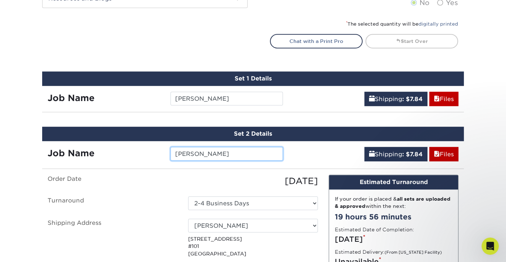
scroll to position [343, 0]
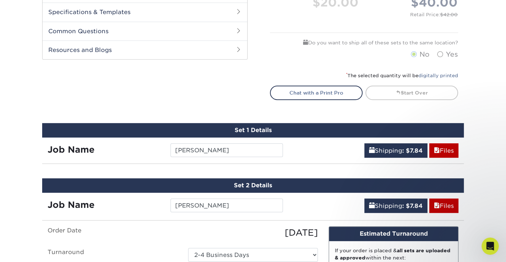
click at [412, 193] on div "Products Business Cards Matte Business Cards Previous Next 100 $ 8" at bounding box center [253, 63] width 506 height 720
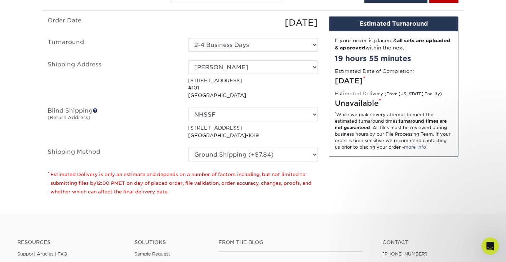
scroll to position [521, 0]
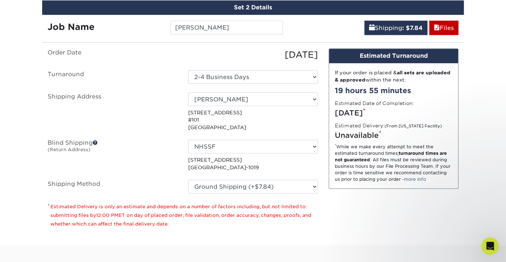
click at [365, 204] on div "Design Estimated Turnaround If your order is placed & all sets are uploaded & a…" at bounding box center [393, 140] width 141 height 185
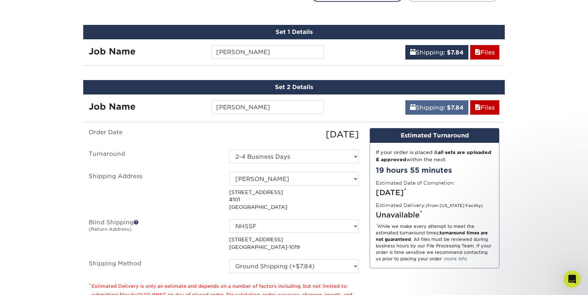
scroll to position [441, 0]
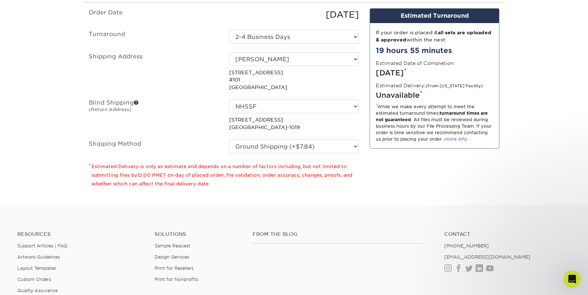
click at [396, 162] on div "Design Estimated Turnaround If your order is placed & all sets are uploaded & a…" at bounding box center [435, 100] width 141 height 185
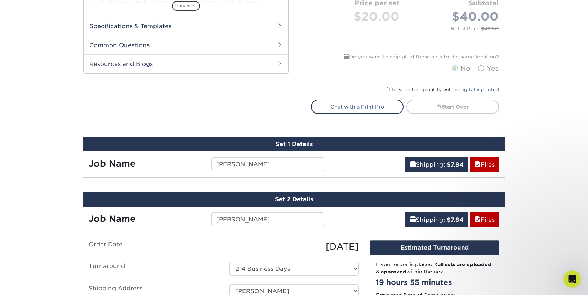
scroll to position [320, 0]
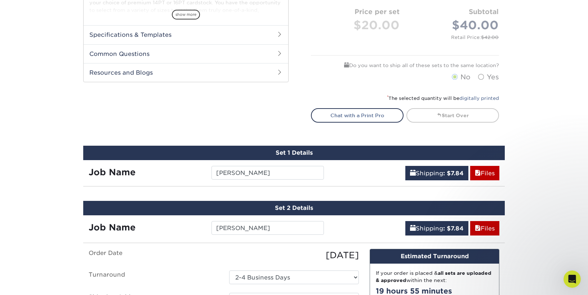
click at [362, 167] on div "Shipping : $7.84 Files" at bounding box center [418, 170] width 176 height 20
click at [305, 171] on input "[PERSON_NAME]" at bounding box center [268, 173] width 112 height 14
click at [349, 152] on div "Set 1 Details" at bounding box center [294, 153] width 422 height 14
click at [412, 173] on link "Shipping : $7.84" at bounding box center [437, 173] width 63 height 14
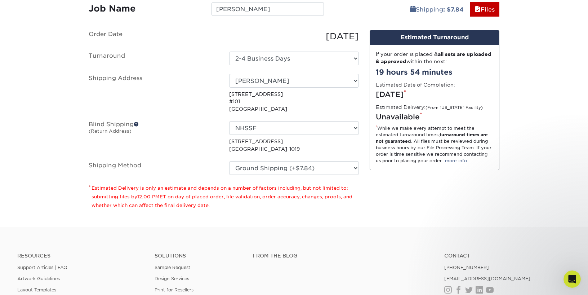
scroll to position [681, 0]
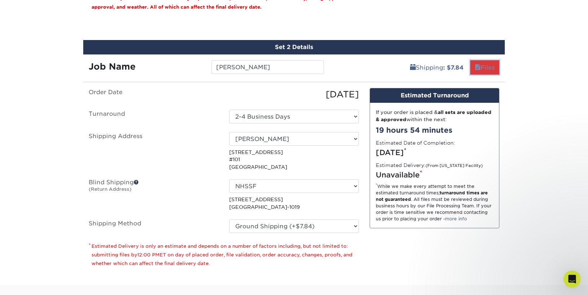
click at [412, 62] on link "Files" at bounding box center [485, 67] width 29 height 14
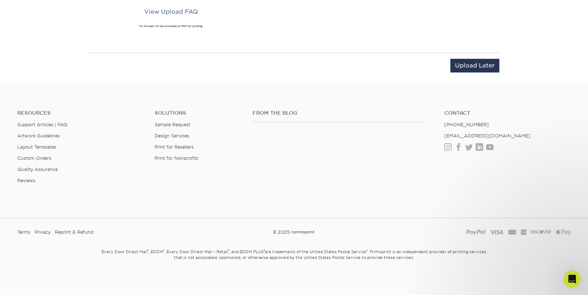
scroll to position [642, 0]
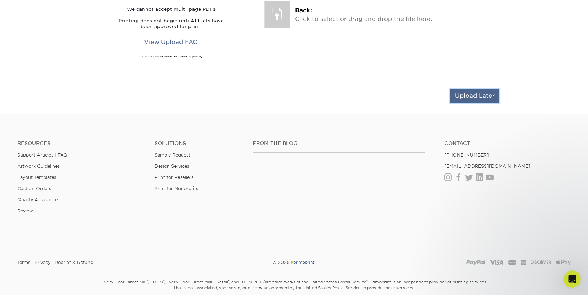
click at [412, 92] on input "Upload Later" at bounding box center [475, 96] width 49 height 14
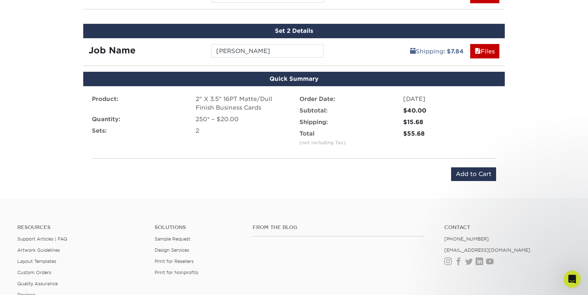
scroll to position [450, 0]
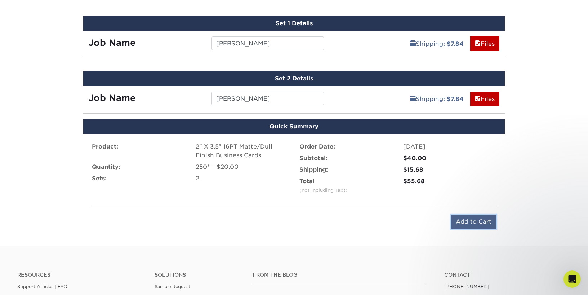
click at [412, 218] on input "Add to Cart" at bounding box center [473, 222] width 45 height 14
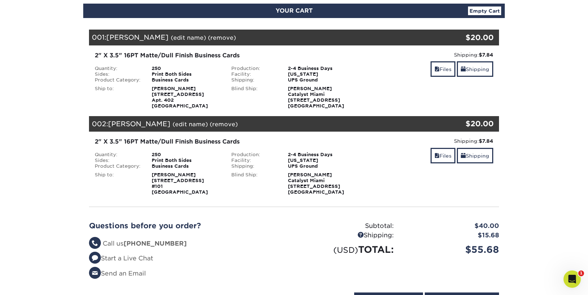
scroll to position [120, 0]
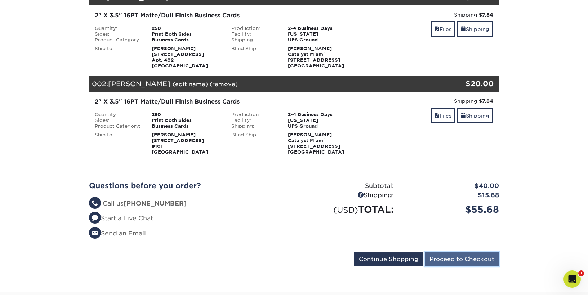
click at [464, 258] on input "Proceed to Checkout" at bounding box center [462, 259] width 74 height 14
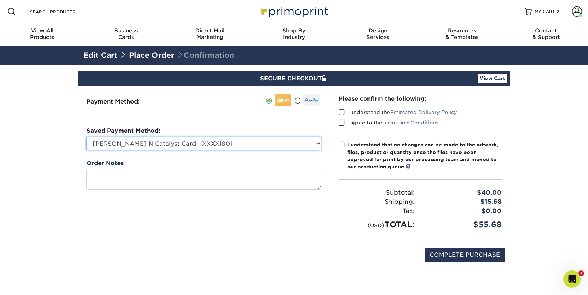
click at [306, 143] on select "Taylor N Catalyst Card - XXXX1801 Visa - XXXX9919 MasterCard - XXXX5453 New Cre…" at bounding box center [204, 144] width 235 height 14
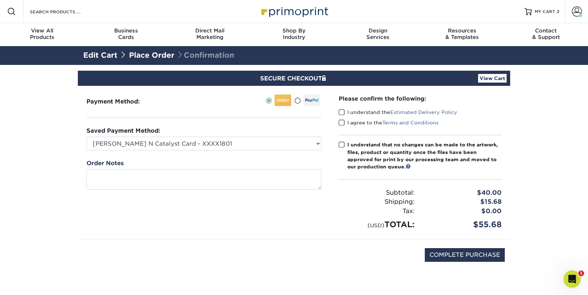
click at [240, 115] on div "Payment Method:" at bounding box center [204, 162] width 252 height 153
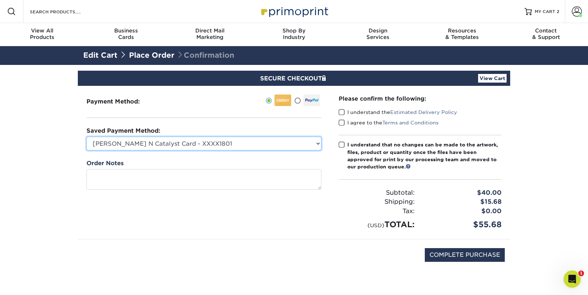
click at [234, 141] on select "Taylor N Catalyst Card - XXXX1801 Visa - XXXX9919 MasterCard - XXXX5453 New Cre…" at bounding box center [204, 144] width 235 height 14
select select
click at [87, 137] on select "Taylor N Catalyst Card - XXXX1801 Visa - XXXX9919 MasterCard - XXXX5453 New Cre…" at bounding box center [204, 144] width 235 height 14
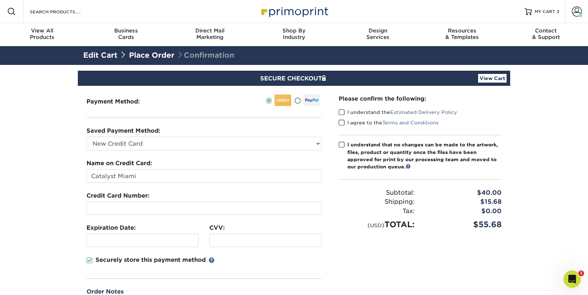
click at [162, 183] on fieldset "Name on Credit Card: Catalyst Miami Credit Card Number: Expiration Date: CVV:" at bounding box center [204, 223] width 235 height 128
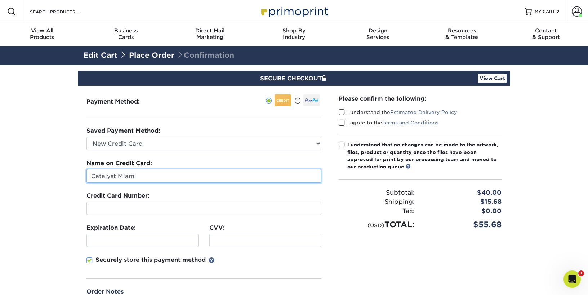
click at [169, 172] on input "Catalyst Miami" at bounding box center [204, 176] width 235 height 14
click at [168, 172] on input "Catalyst Miami" at bounding box center [204, 176] width 235 height 14
type input "Christina Baptiste"
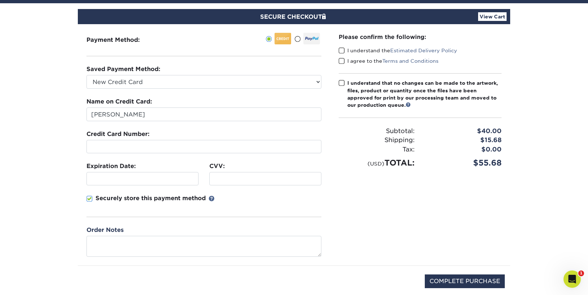
scroll to position [80, 0]
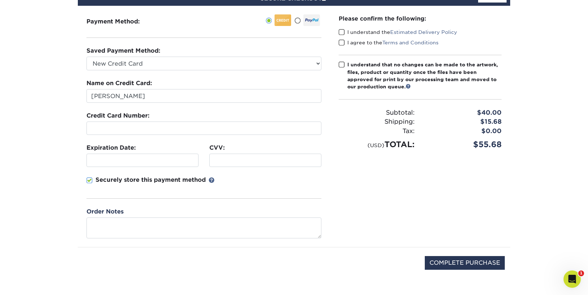
click at [343, 32] on span at bounding box center [342, 32] width 6 height 7
click at [0, 0] on input "I understand the Estimated Delivery Policy" at bounding box center [0, 0] width 0 height 0
click at [340, 41] on span at bounding box center [342, 42] width 6 height 7
click at [0, 0] on input "I agree to the Terms and Conditions" at bounding box center [0, 0] width 0 height 0
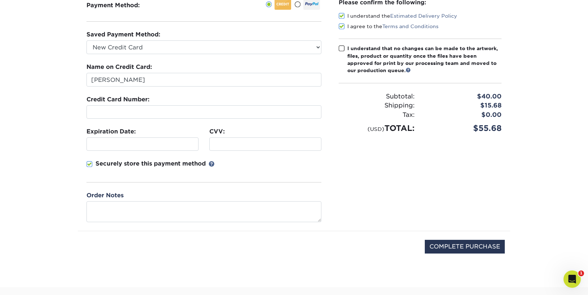
scroll to position [120, 0]
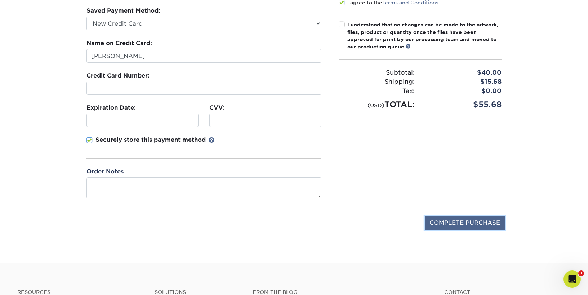
click at [441, 220] on input "COMPLETE PURCHASE" at bounding box center [465, 223] width 80 height 14
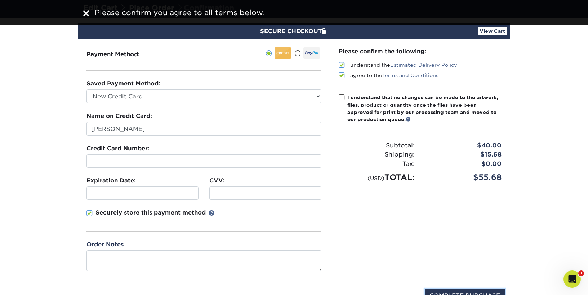
scroll to position [0, 0]
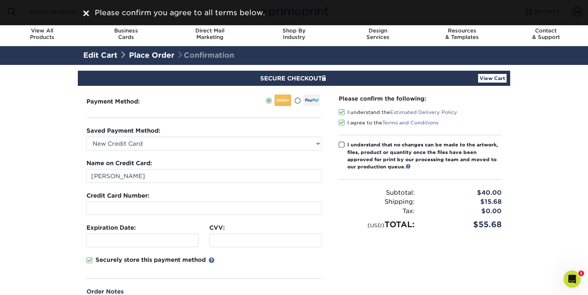
click at [343, 143] on span at bounding box center [342, 144] width 6 height 7
click at [0, 0] on input "I understand that no changes can be made to the artwork, files, product or quan…" at bounding box center [0, 0] width 0 height 0
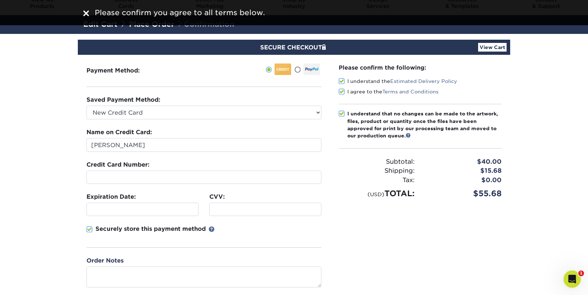
scroll to position [80, 0]
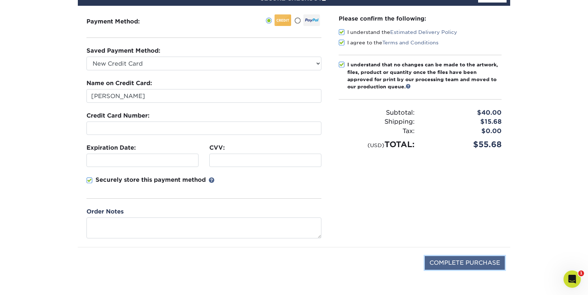
click at [453, 259] on input "COMPLETE PURCHASE" at bounding box center [465, 263] width 80 height 14
type input "PROCESSING, PLEASE WAIT..."
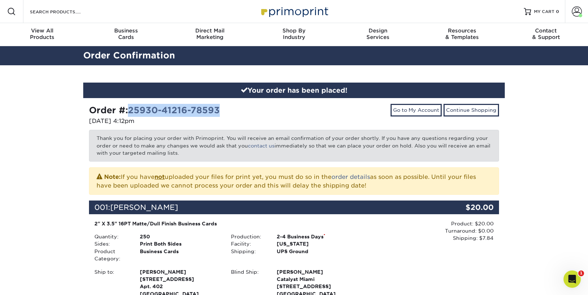
drag, startPoint x: 129, startPoint y: 111, endPoint x: 222, endPoint y: 111, distance: 92.7
click at [224, 112] on div "Order #: 25930-41216-78593" at bounding box center [189, 110] width 200 height 13
copy link "25930-41216-78593"
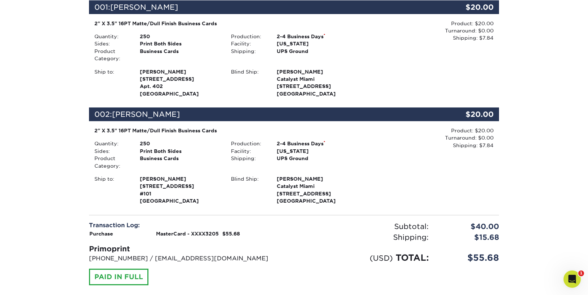
scroll to position [240, 0]
